Goal: Transaction & Acquisition: Purchase product/service

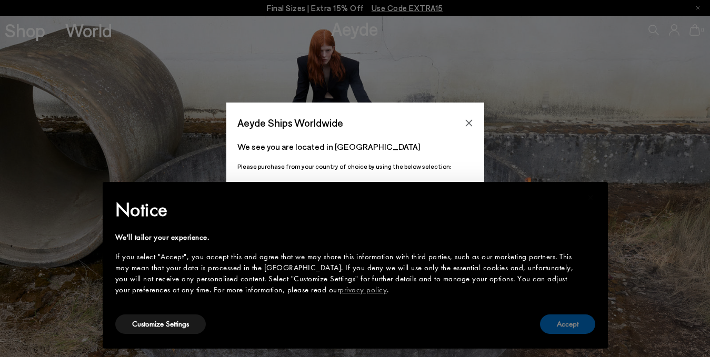
click at [579, 327] on button "Accept" at bounding box center [567, 324] width 55 height 19
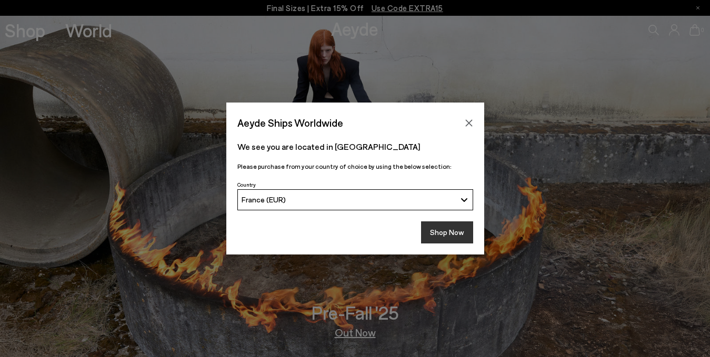
click at [461, 230] on button "Shop Now" at bounding box center [447, 233] width 52 height 22
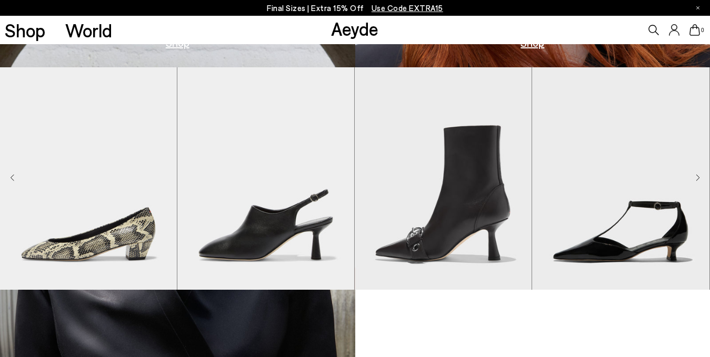
scroll to position [684, 0]
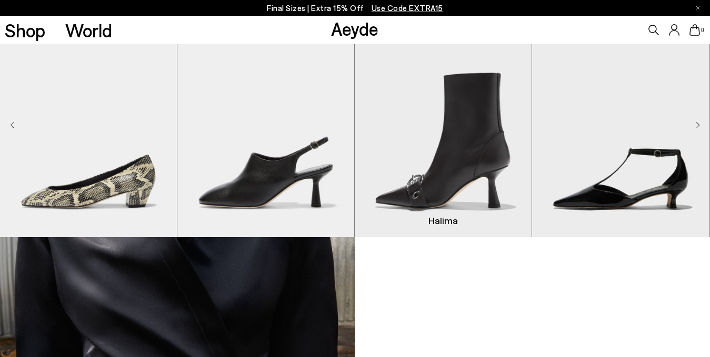
click at [484, 173] on img "3 / 9" at bounding box center [443, 126] width 177 height 223
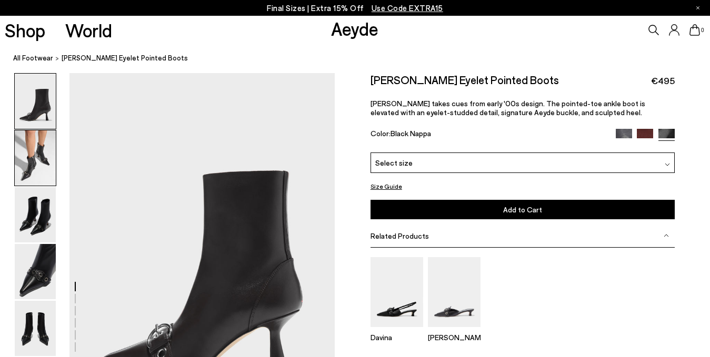
click at [48, 151] on img at bounding box center [35, 158] width 41 height 55
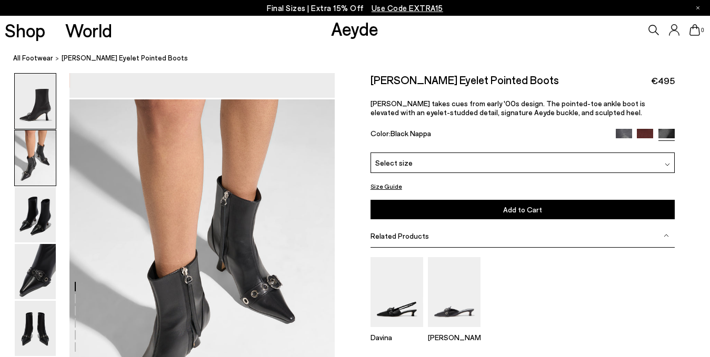
scroll to position [357, 0]
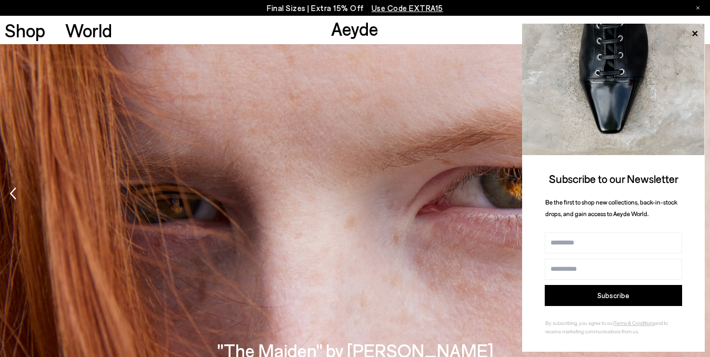
scroll to position [1318, 0]
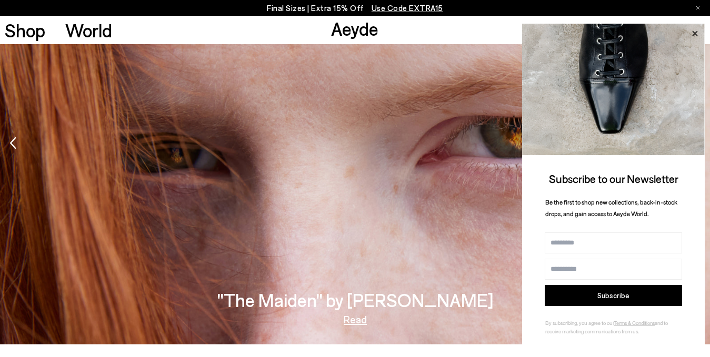
click at [694, 32] on icon at bounding box center [694, 33] width 5 height 5
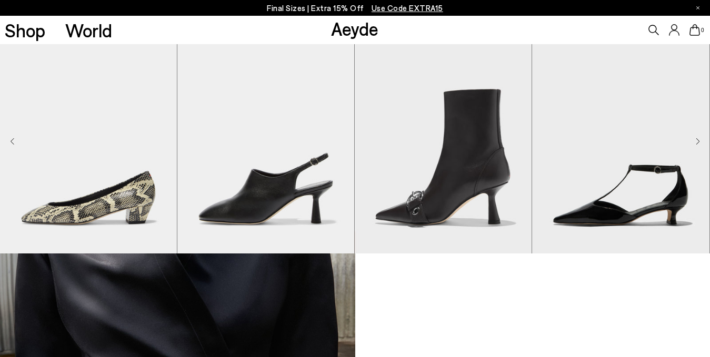
scroll to position [405, 0]
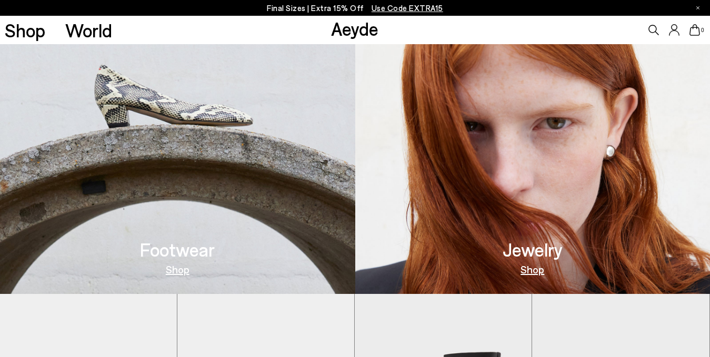
click at [173, 254] on h3 "Footwear" at bounding box center [177, 249] width 75 height 18
click at [186, 273] on link "Shop" at bounding box center [178, 269] width 24 height 11
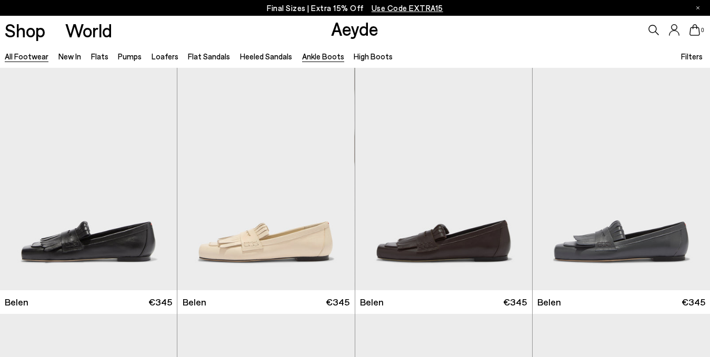
click at [325, 54] on link "Ankle Boots" at bounding box center [323, 56] width 42 height 9
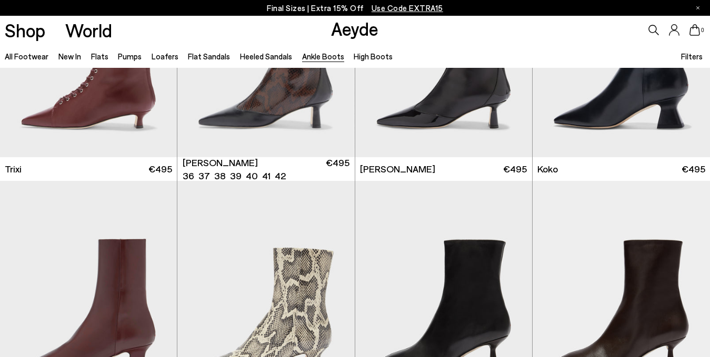
scroll to position [421, 0]
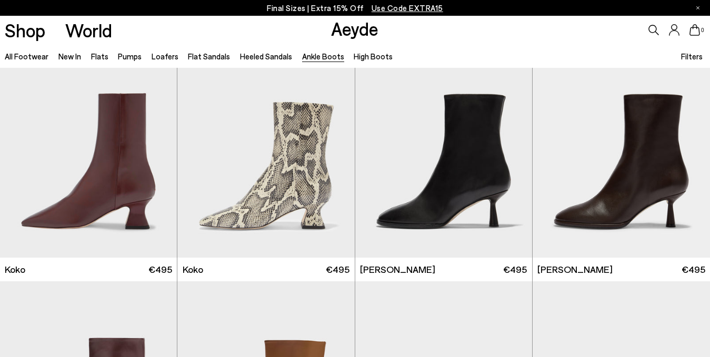
scroll to position [526, 0]
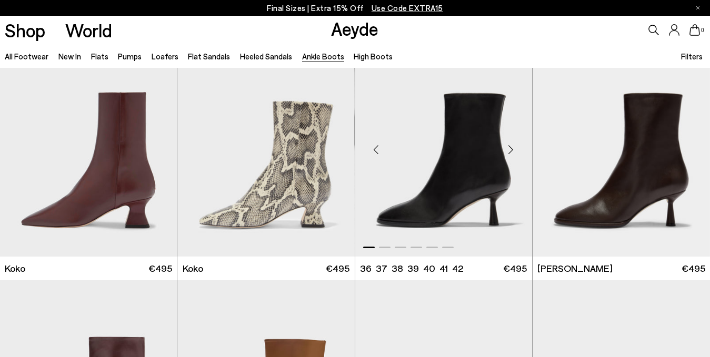
click at [511, 149] on div "Next slide" at bounding box center [511, 150] width 32 height 32
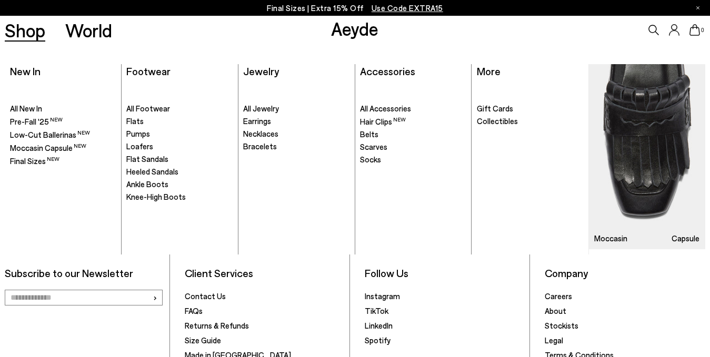
scroll to position [2105, 0]
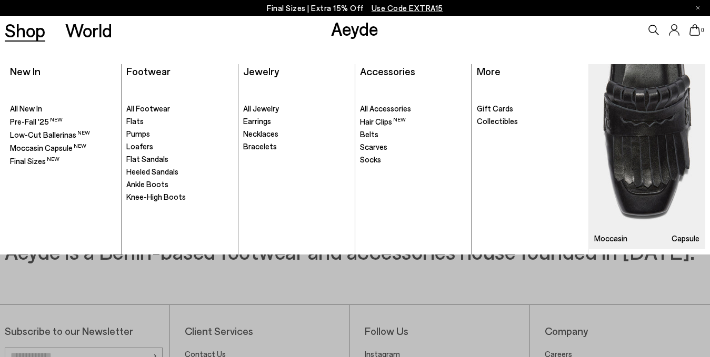
scroll to position [525, 0]
